Goal: Transaction & Acquisition: Purchase product/service

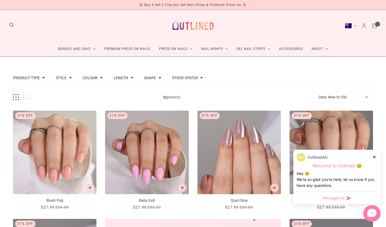
click at [373, 156] on icon at bounding box center [374, 156] width 3 height 3
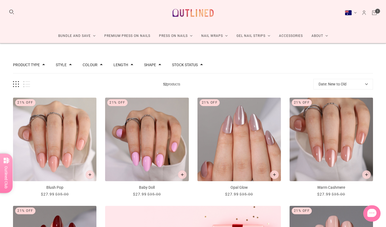
scroll to position [15, 0]
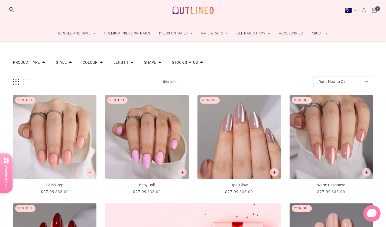
click at [351, 83] on button "Date: New to Old" at bounding box center [343, 81] width 60 height 11
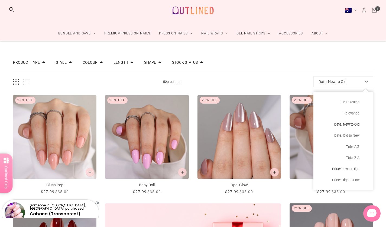
click at [347, 168] on button "Price: Low to High" at bounding box center [343, 168] width 60 height 11
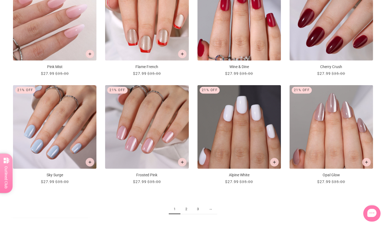
scroll to position [578, 0]
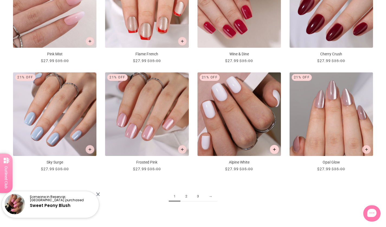
click at [275, 152] on button "Add to cart" at bounding box center [274, 149] width 9 height 9
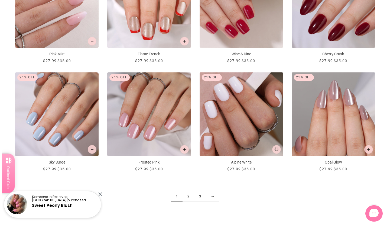
scroll to position [0, 0]
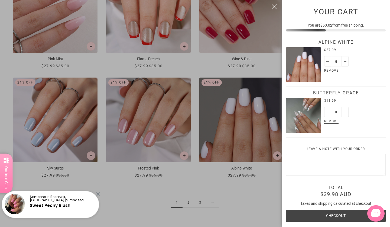
click at [186, 197] on div at bounding box center [195, 113] width 390 height 227
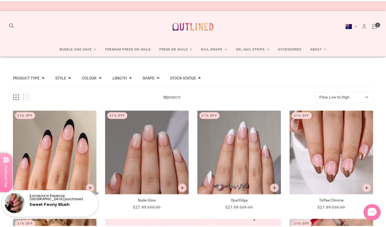
scroll to position [578, 0]
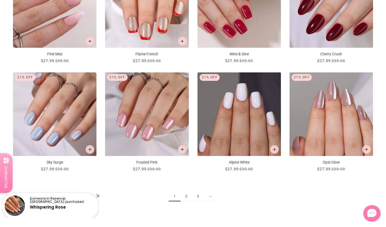
click at [185, 197] on link "2" at bounding box center [186, 196] width 12 height 10
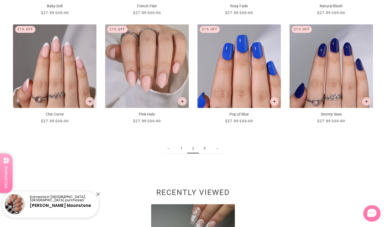
scroll to position [628, 0]
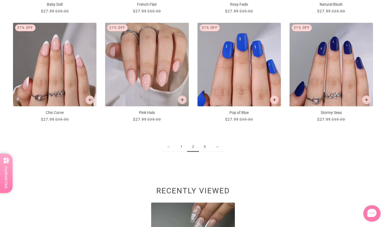
click at [203, 145] on link "3" at bounding box center [205, 147] width 12 height 10
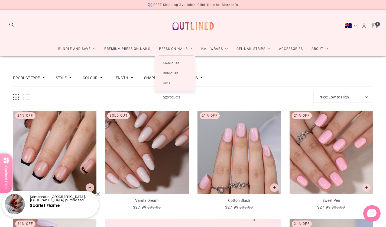
click at [170, 63] on link "Manicure" at bounding box center [171, 63] width 33 height 10
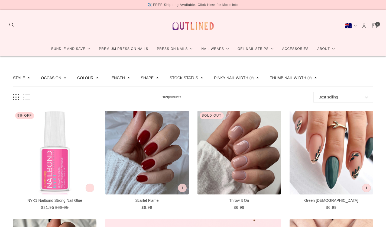
click at [314, 78] on span at bounding box center [315, 77] width 3 height 3
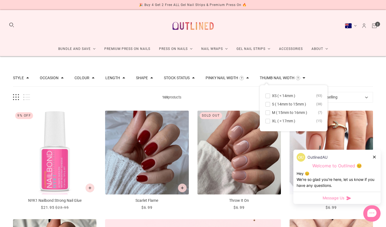
click at [305, 79] on span at bounding box center [303, 77] width 3 height 3
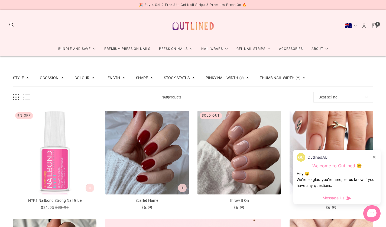
click at [362, 96] on button "Best selling" at bounding box center [343, 97] width 60 height 11
click at [375, 158] on div at bounding box center [374, 157] width 3 height 6
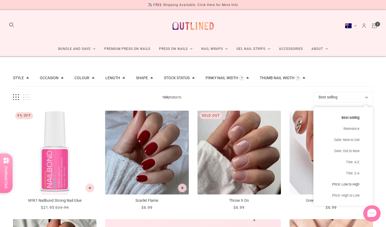
click at [343, 186] on button "Price: Low to High" at bounding box center [343, 183] width 60 height 11
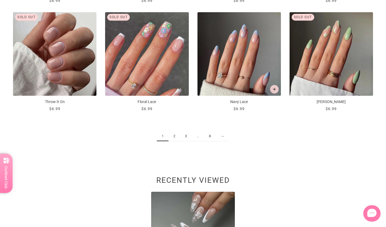
scroll to position [650, 0]
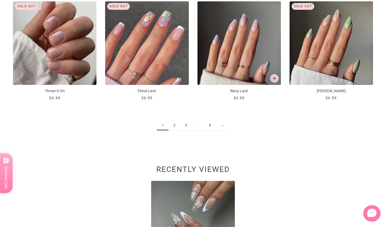
click at [175, 125] on link "2" at bounding box center [174, 125] width 12 height 10
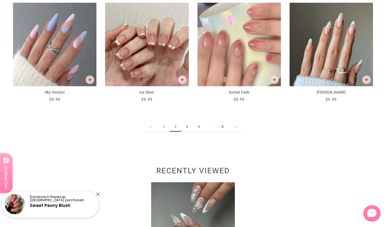
scroll to position [660, 0]
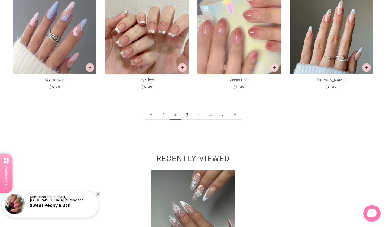
click at [186, 116] on link "3" at bounding box center [187, 114] width 12 height 10
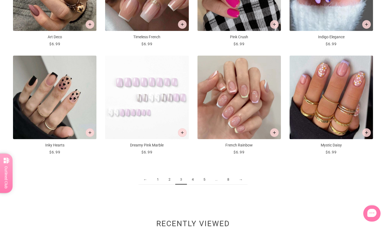
scroll to position [606, 0]
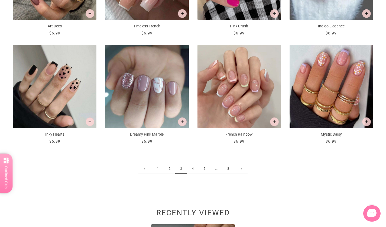
click at [190, 166] on link "4" at bounding box center [193, 168] width 12 height 10
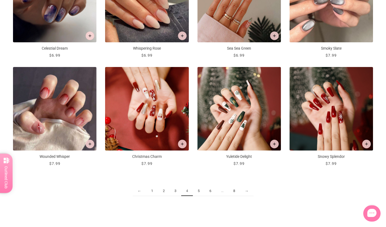
scroll to position [595, 0]
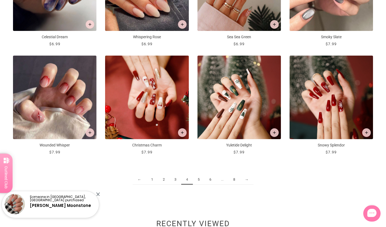
click at [198, 180] on link "5" at bounding box center [199, 179] width 12 height 10
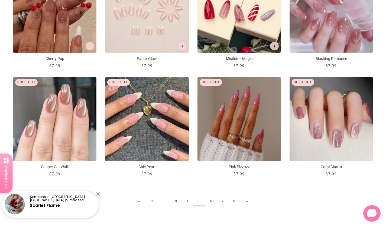
scroll to position [595, 0]
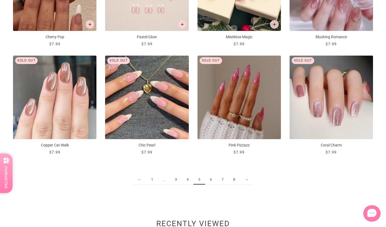
click at [210, 178] on link "6" at bounding box center [211, 179] width 12 height 10
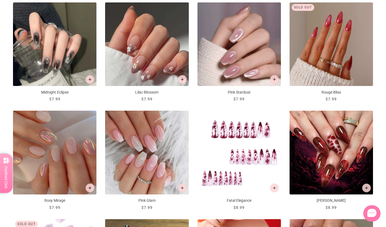
scroll to position [444, 0]
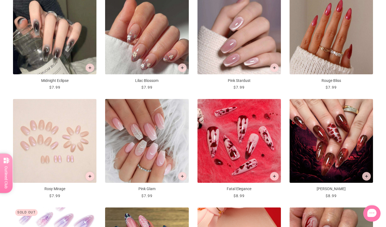
click at [89, 176] on icon "Add to cart" at bounding box center [90, 175] width 3 height 3
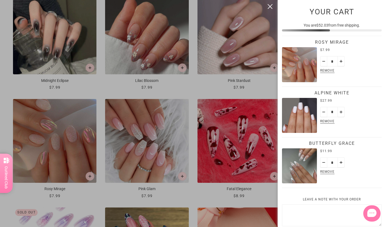
click at [184, 176] on div at bounding box center [193, 113] width 386 height 227
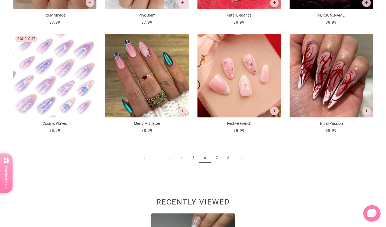
scroll to position [628, 0]
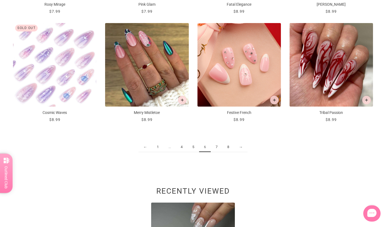
click at [215, 147] on link "7" at bounding box center [217, 147] width 12 height 10
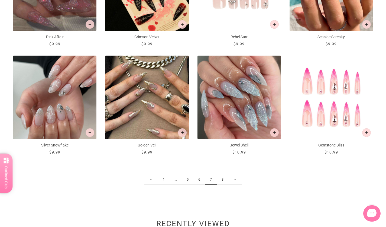
scroll to position [606, 0]
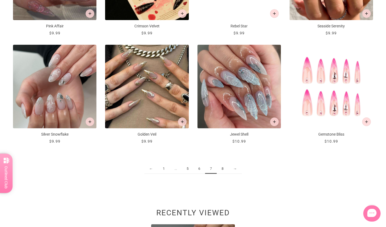
click at [221, 166] on link "8" at bounding box center [223, 168] width 12 height 10
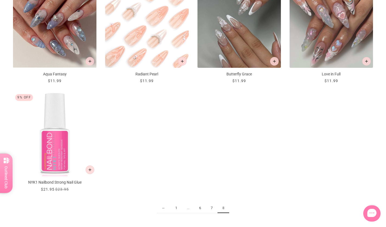
scroll to position [466, 0]
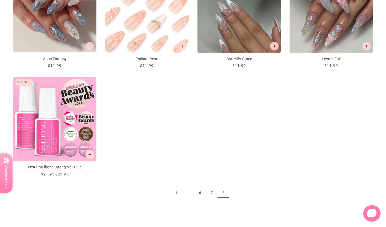
click at [90, 153] on icon "Add to cart" at bounding box center [90, 154] width 3 height 3
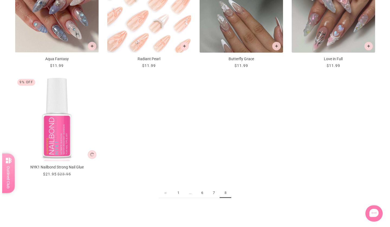
scroll to position [0, 0]
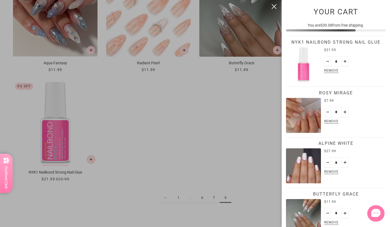
click at [303, 165] on img "Alpine White" at bounding box center [303, 165] width 35 height 35
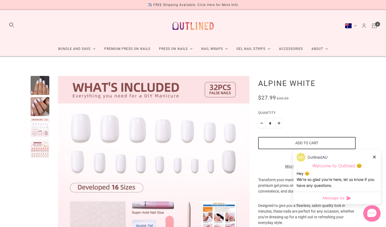
scroll to position [52, 0]
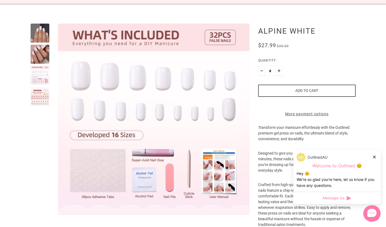
click at [375, 157] on icon at bounding box center [374, 156] width 3 height 3
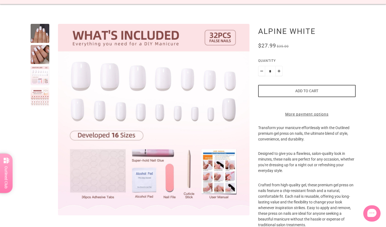
scroll to position [0, 0]
click at [40, 100] on div at bounding box center [40, 96] width 19 height 19
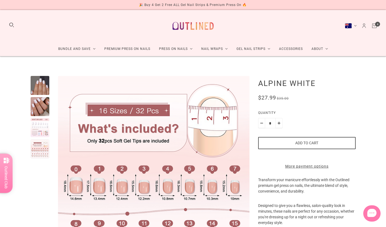
click at [373, 25] on icon "Cart" at bounding box center [374, 26] width 6 height 6
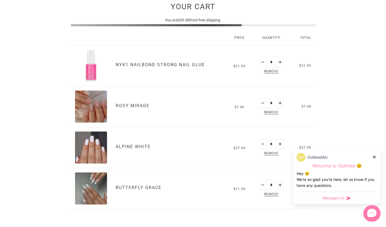
scroll to position [92, 0]
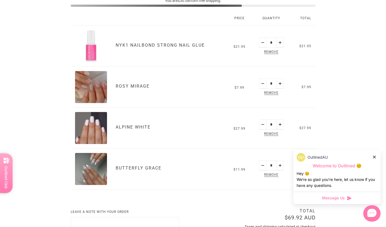
click at [94, 172] on img "Butterfly Grace" at bounding box center [91, 169] width 32 height 32
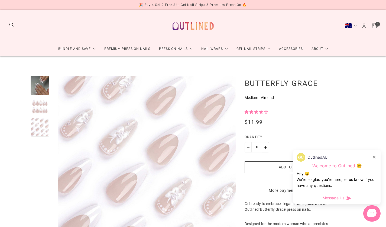
click at [373, 159] on div at bounding box center [374, 157] width 3 height 6
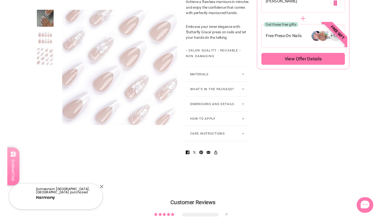
scroll to position [364, 0]
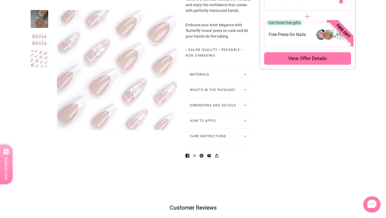
click at [228, 97] on button "What's in the package?" at bounding box center [217, 89] width 65 height 15
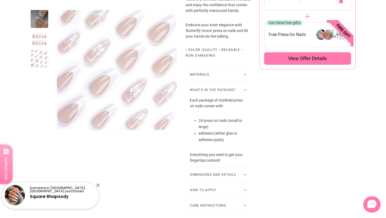
click at [228, 97] on button "What's in the package?" at bounding box center [217, 89] width 65 height 15
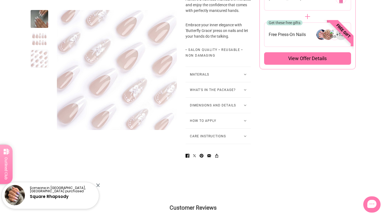
click at [228, 82] on button "Materials" at bounding box center [217, 74] width 65 height 15
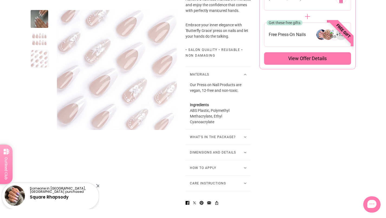
click at [228, 82] on button "Materials" at bounding box center [217, 74] width 65 height 15
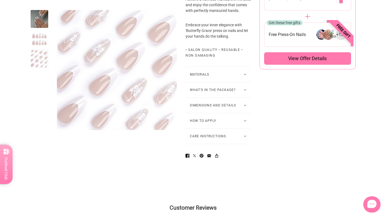
click at [233, 113] on button "Dimensions and Details" at bounding box center [217, 105] width 65 height 15
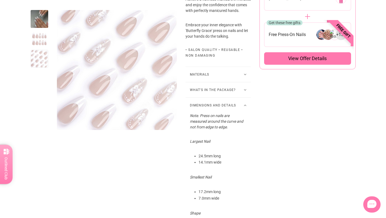
click at [233, 113] on button "Dimensions and Details" at bounding box center [217, 105] width 65 height 15
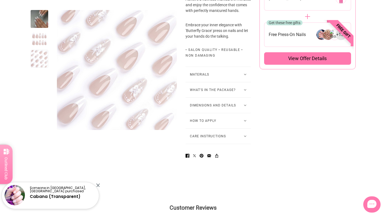
click at [230, 128] on button "How to Apply" at bounding box center [217, 120] width 65 height 15
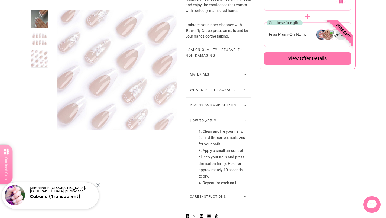
click at [230, 128] on button "How to Apply" at bounding box center [217, 120] width 65 height 15
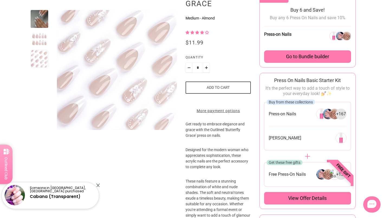
scroll to position [67, 0]
